Goal: Task Accomplishment & Management: Manage account settings

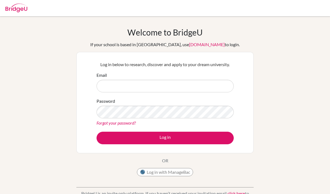
scroll to position [34, 0]
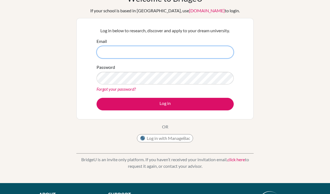
click at [201, 58] on input "Email" at bounding box center [165, 52] width 137 height 13
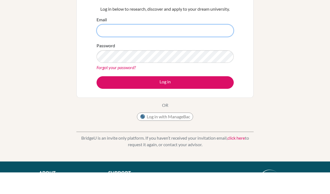
type input "d"
type input "freya.yorich@sampoernaacademy.net"
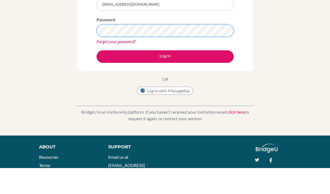
scroll to position [81, 0]
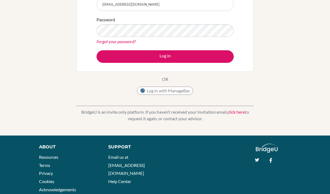
click at [203, 56] on button "Log in" at bounding box center [165, 56] width 137 height 13
click at [213, 56] on button "Log in" at bounding box center [165, 56] width 137 height 13
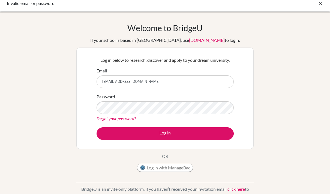
scroll to position [5, 0]
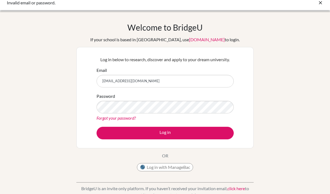
click at [135, 115] on link "Forgot your password?" at bounding box center [116, 117] width 39 height 5
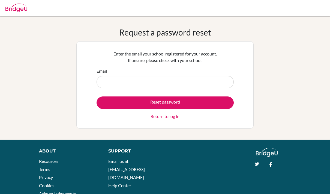
click at [173, 81] on input "Email" at bounding box center [165, 82] width 137 height 13
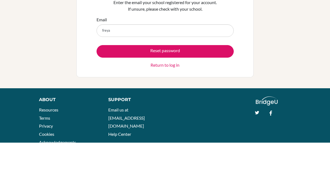
type input "[EMAIL_ADDRESS][DOMAIN_NAME]"
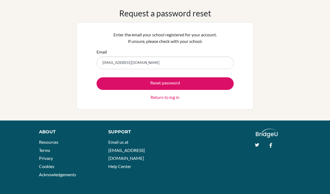
click at [196, 83] on button "Reset password" at bounding box center [165, 83] width 137 height 13
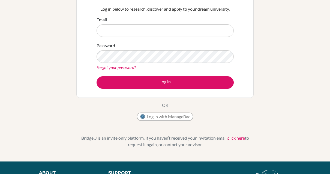
scroll to position [76, 0]
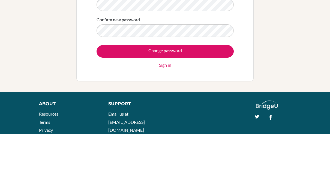
click at [207, 105] on input "Change password" at bounding box center [165, 111] width 137 height 13
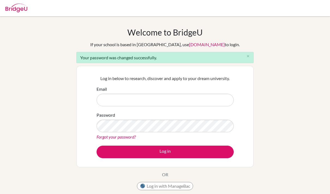
click at [187, 105] on input "Email" at bounding box center [165, 100] width 137 height 13
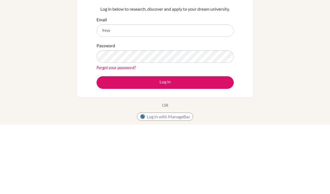
type input "[EMAIL_ADDRESS][DOMAIN_NAME]"
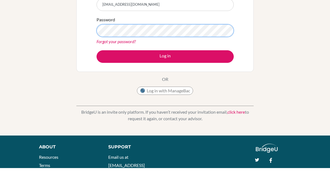
scroll to position [95, 0]
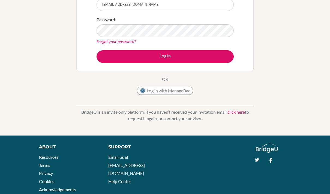
click at [128, 105] on div "BridgeU is an invite only platform. If you haven’t received your invitation ema…" at bounding box center [164, 110] width 177 height 27
click at [89, 113] on p "BridgeU is an invite only platform. If you haven’t received your invitation ema…" at bounding box center [164, 115] width 177 height 13
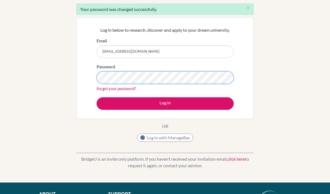
scroll to position [0, 0]
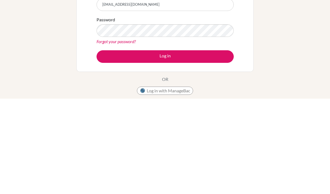
click at [209, 146] on button "Log in" at bounding box center [165, 152] width 137 height 13
click at [218, 146] on button "Log in" at bounding box center [165, 152] width 137 height 13
